Goal: Transaction & Acquisition: Obtain resource

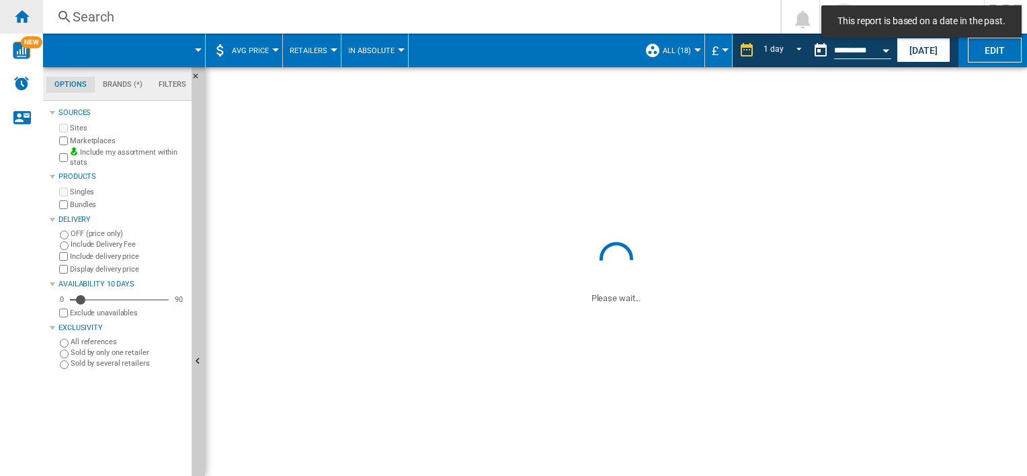
click at [17, 16] on ng-md-icon "Home" at bounding box center [21, 16] width 16 height 16
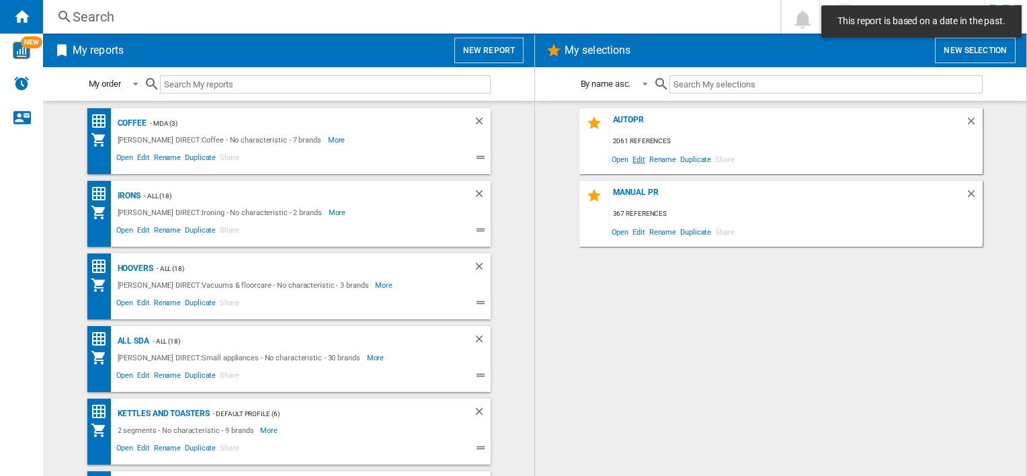
click at [637, 157] on span "Edit" at bounding box center [639, 159] width 17 height 18
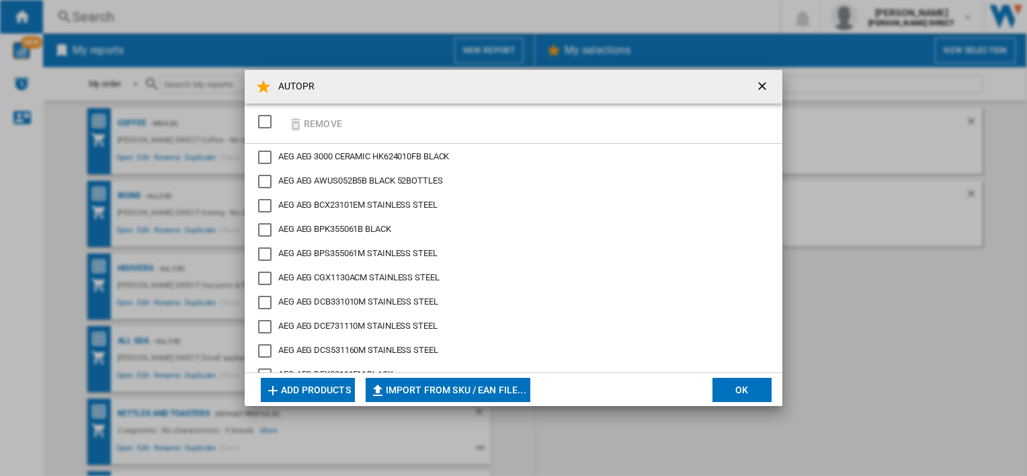
drag, startPoint x: 266, startPoint y: 121, endPoint x: 322, endPoint y: 144, distance: 60.3
click at [266, 122] on div "SELECTIONS.EDITION_POPUP.SELECT_DESELECT" at bounding box center [264, 121] width 13 height 13
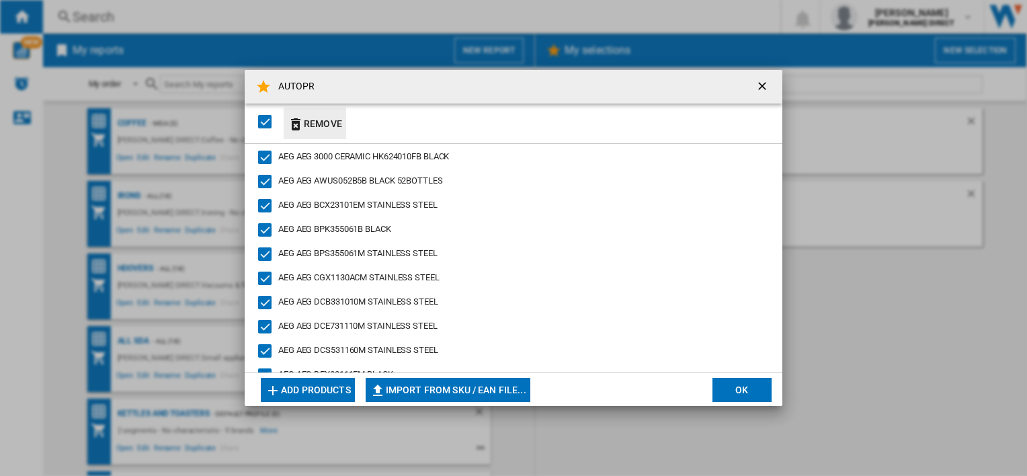
click at [318, 124] on button "Remove" at bounding box center [315, 124] width 63 height 32
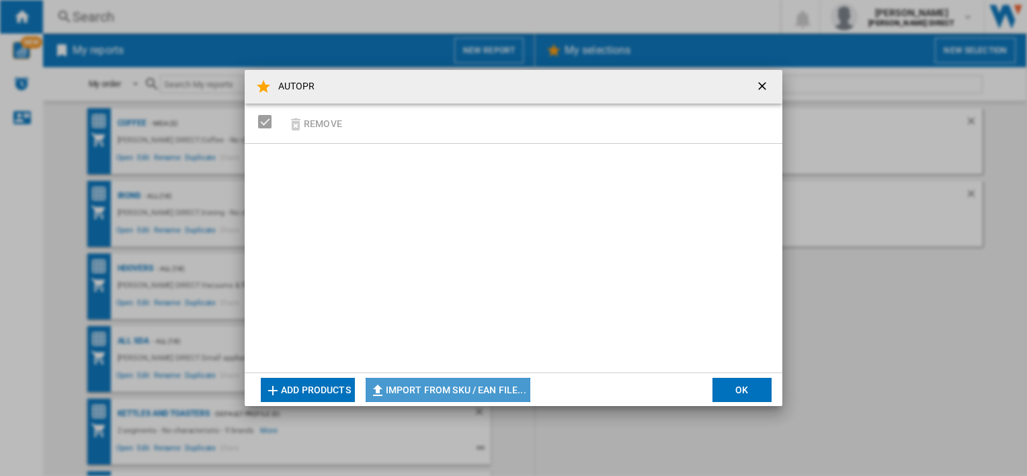
click at [454, 389] on button "Import from SKU / EAN file..." at bounding box center [448, 390] width 165 height 24
type input "**********"
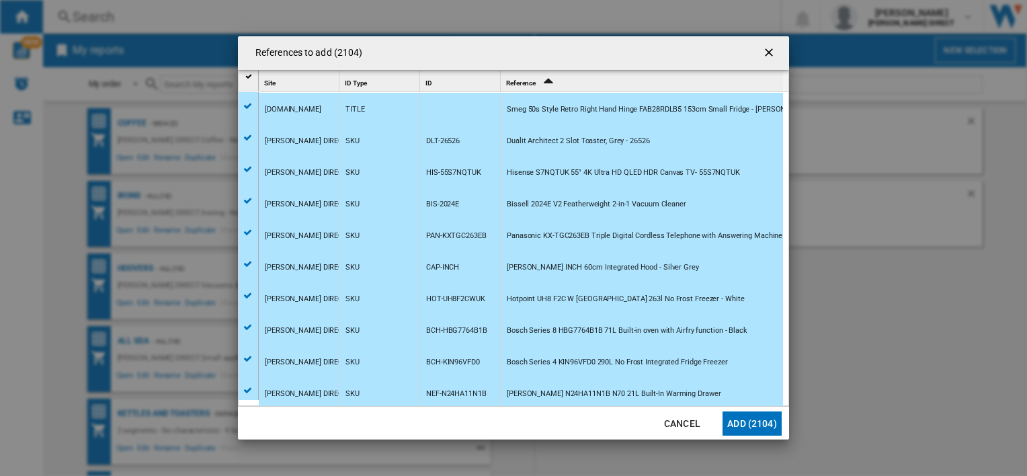
click at [742, 428] on button "Add (2104)" at bounding box center [752, 423] width 59 height 24
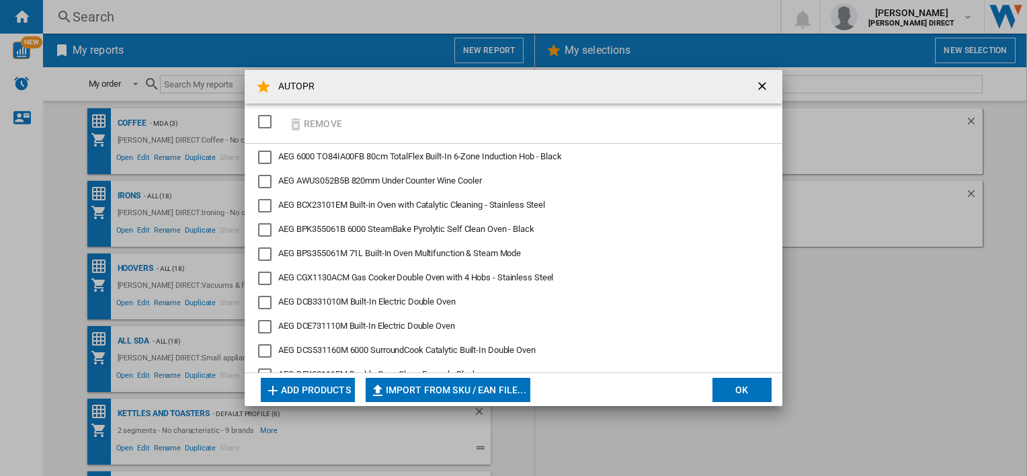
click at [784, 387] on div "AUTOPR Remove AEG 6000 TO84IA00FB 80cm TotalFlex Built-In 6-Zone Induction Hob …" at bounding box center [513, 238] width 1027 height 476
click at [269, 121] on div "SELECTIONS.EDITION_POPUP.SELECT_DESELECT" at bounding box center [264, 121] width 13 height 13
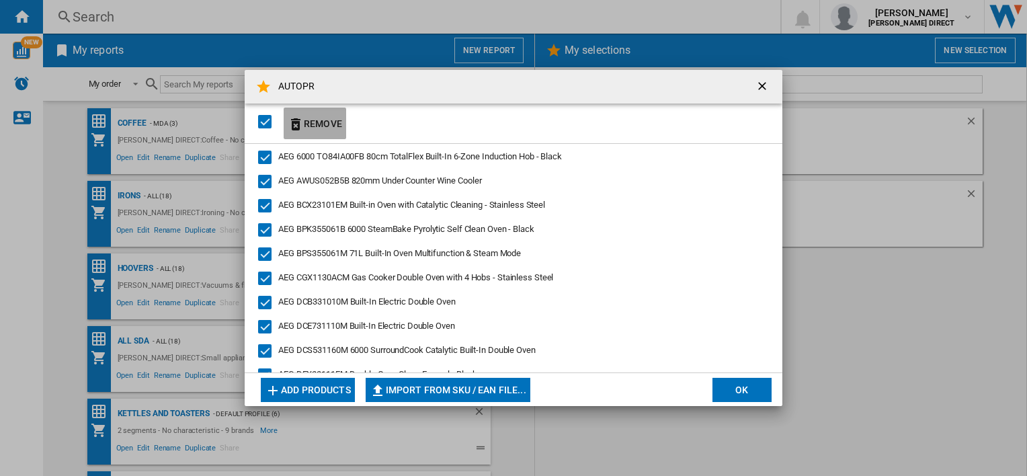
click at [303, 124] on ng-md-icon "button" at bounding box center [296, 124] width 16 height 16
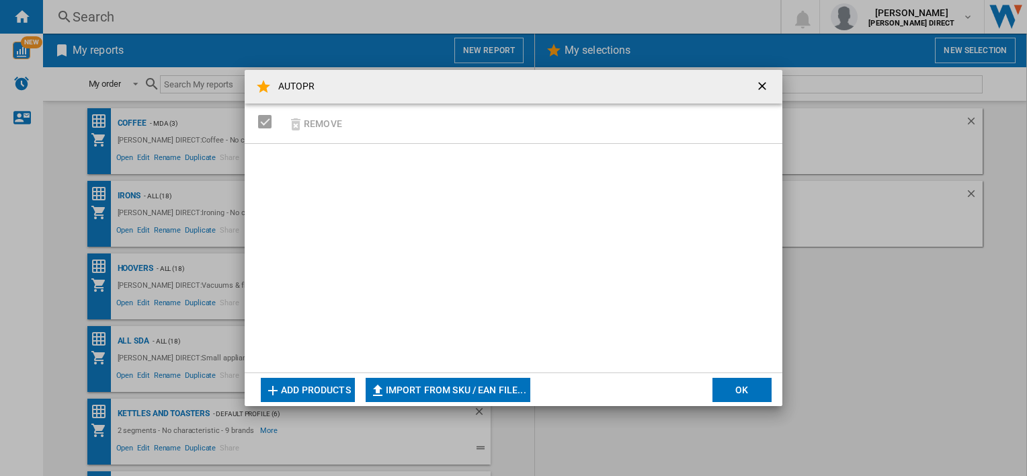
click at [512, 385] on button "Import from SKU / EAN file..." at bounding box center [448, 390] width 165 height 24
type input "**********"
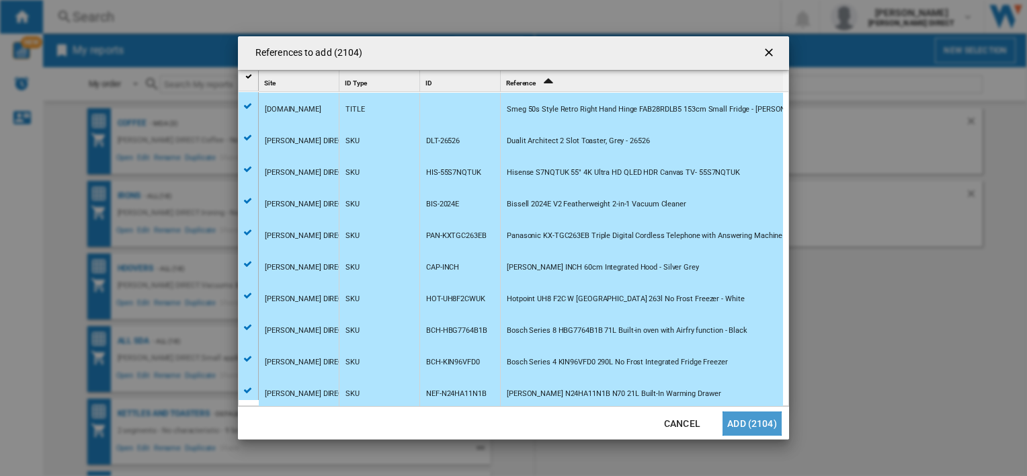
click at [750, 422] on button "Add (2104)" at bounding box center [752, 423] width 59 height 24
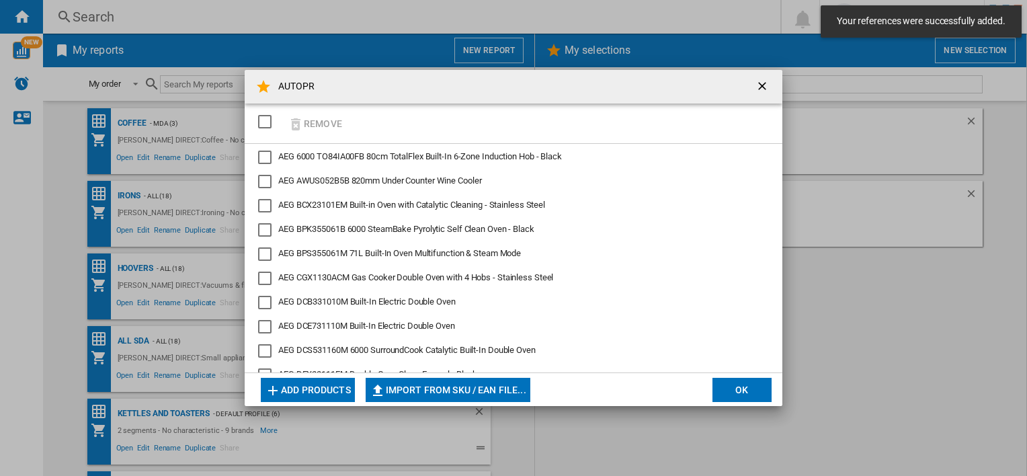
click at [751, 389] on button "OK" at bounding box center [742, 390] width 59 height 24
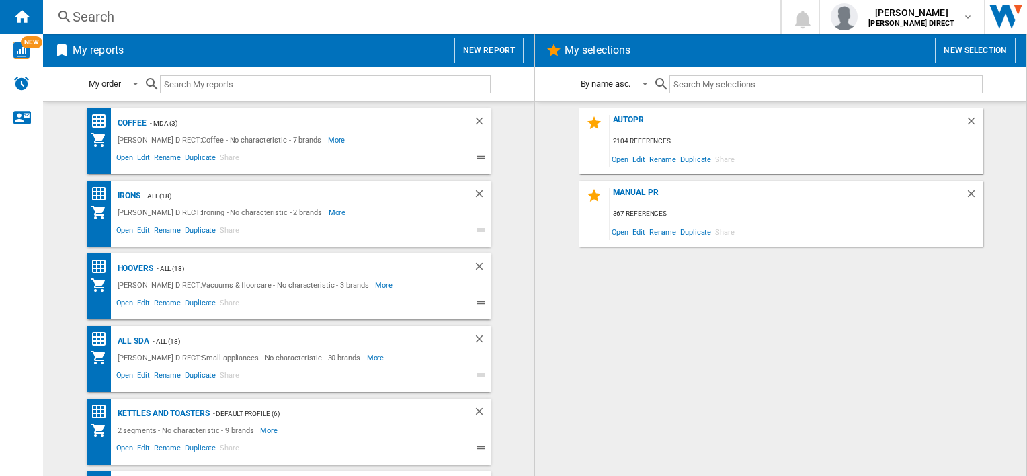
click at [624, 108] on md-content "AUTOPR 2104 references Open Edit Rename Duplicate Share MANUAL PR 367 reference…" at bounding box center [780, 288] width 491 height 375
click at [626, 119] on div "AUTOPR" at bounding box center [788, 124] width 356 height 18
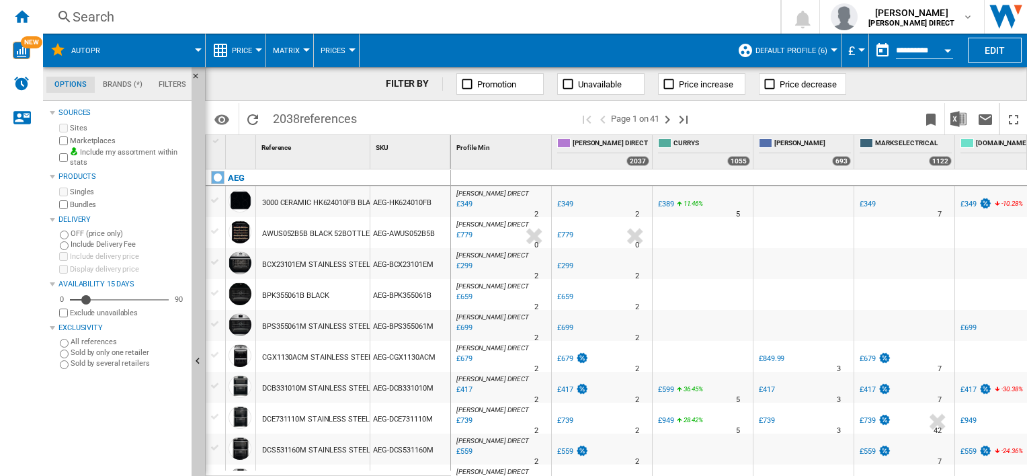
click at [794, 55] on button "Default profile (6)" at bounding box center [795, 51] width 79 height 34
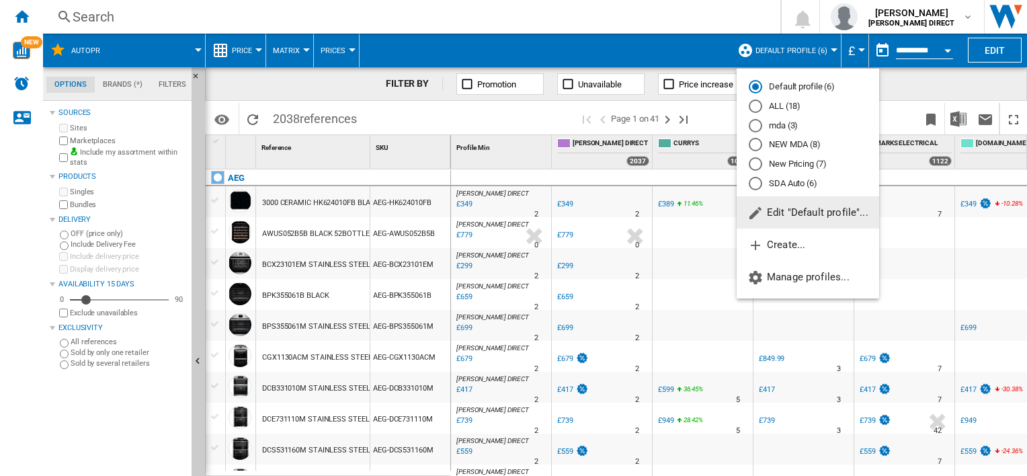
click at [793, 164] on md-radio-button "New Pricing (7)" at bounding box center [808, 164] width 118 height 13
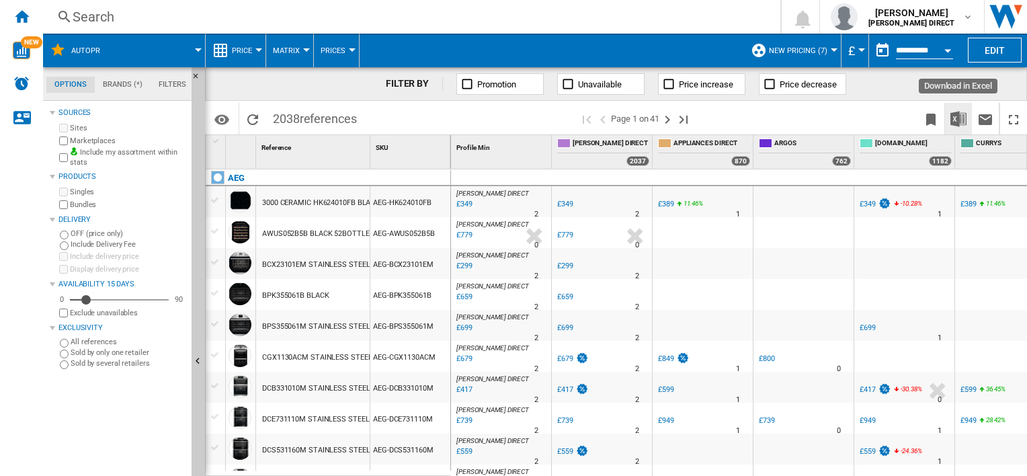
click at [969, 124] on button "Download in Excel" at bounding box center [958, 119] width 27 height 32
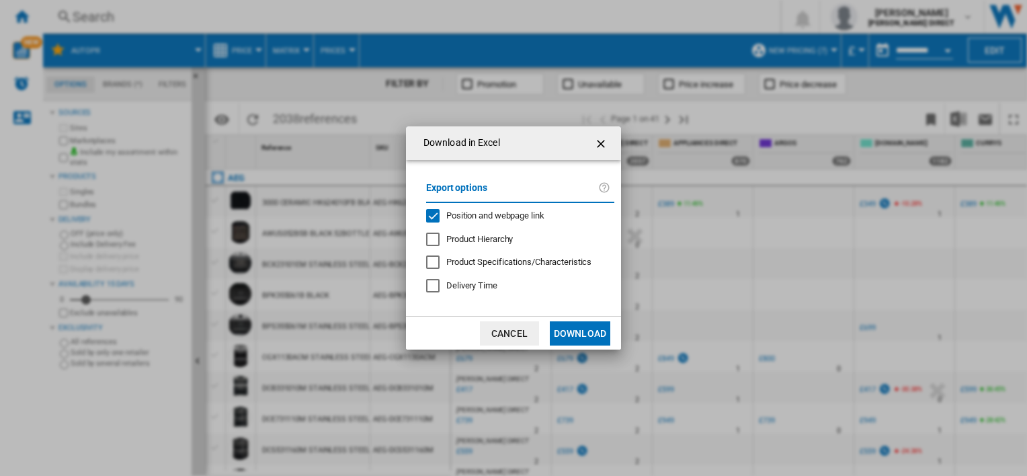
click at [440, 215] on div "Position and webpage link" at bounding box center [432, 215] width 13 height 13
click at [597, 331] on button "Download" at bounding box center [580, 333] width 61 height 24
